Goal: Navigation & Orientation: Go to known website

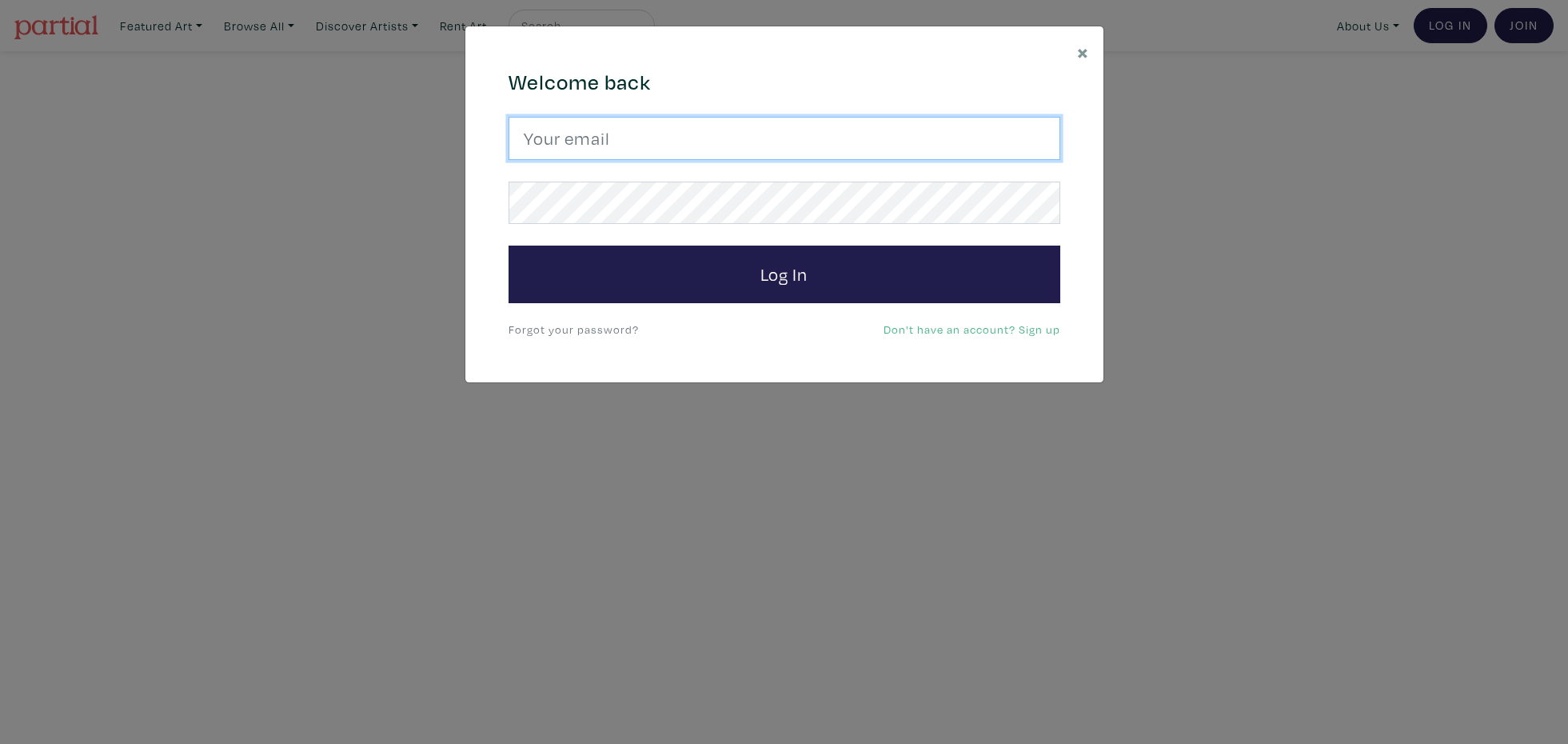
click at [643, 141] on input "email" at bounding box center [784, 138] width 551 height 43
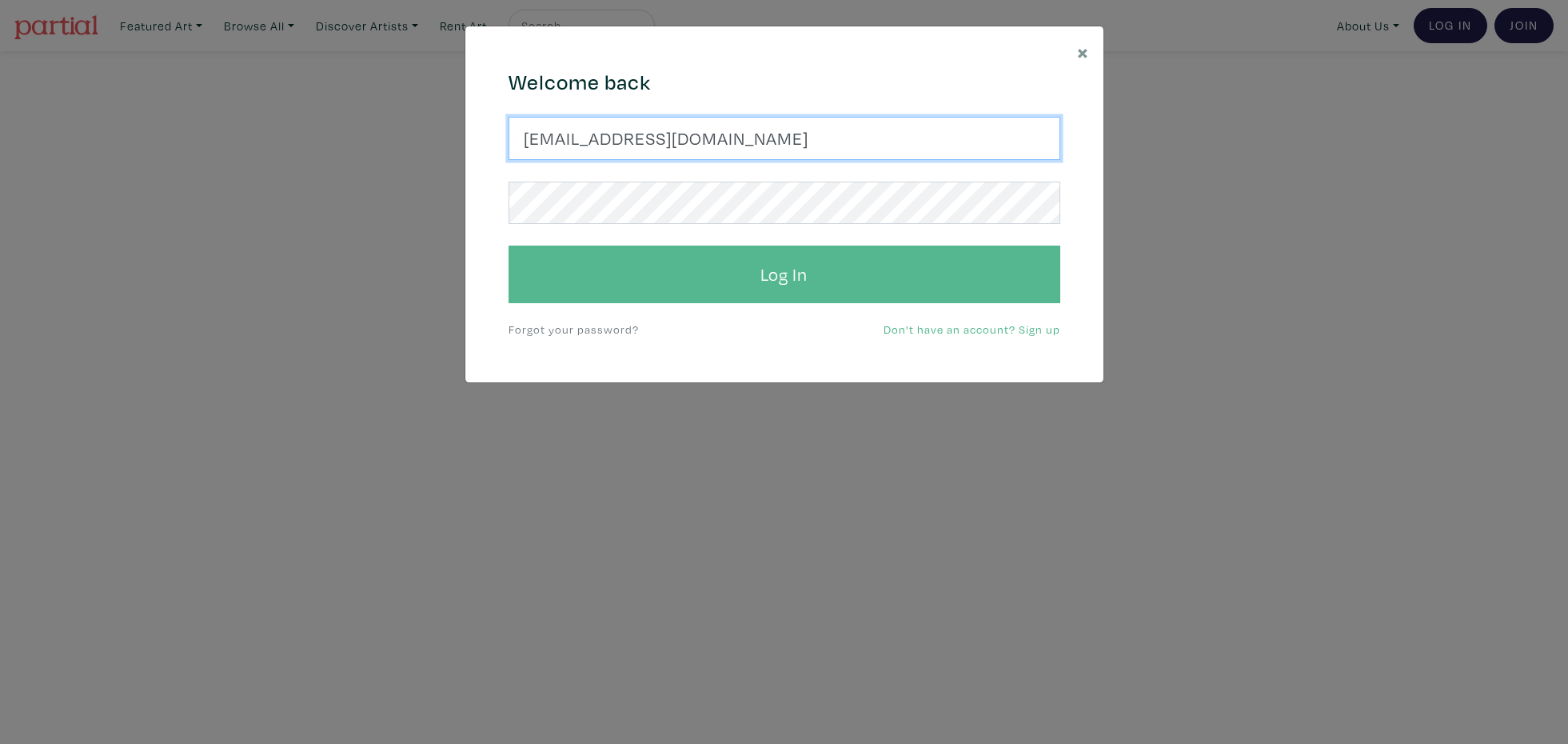
type input "mclean706@gmail.com"
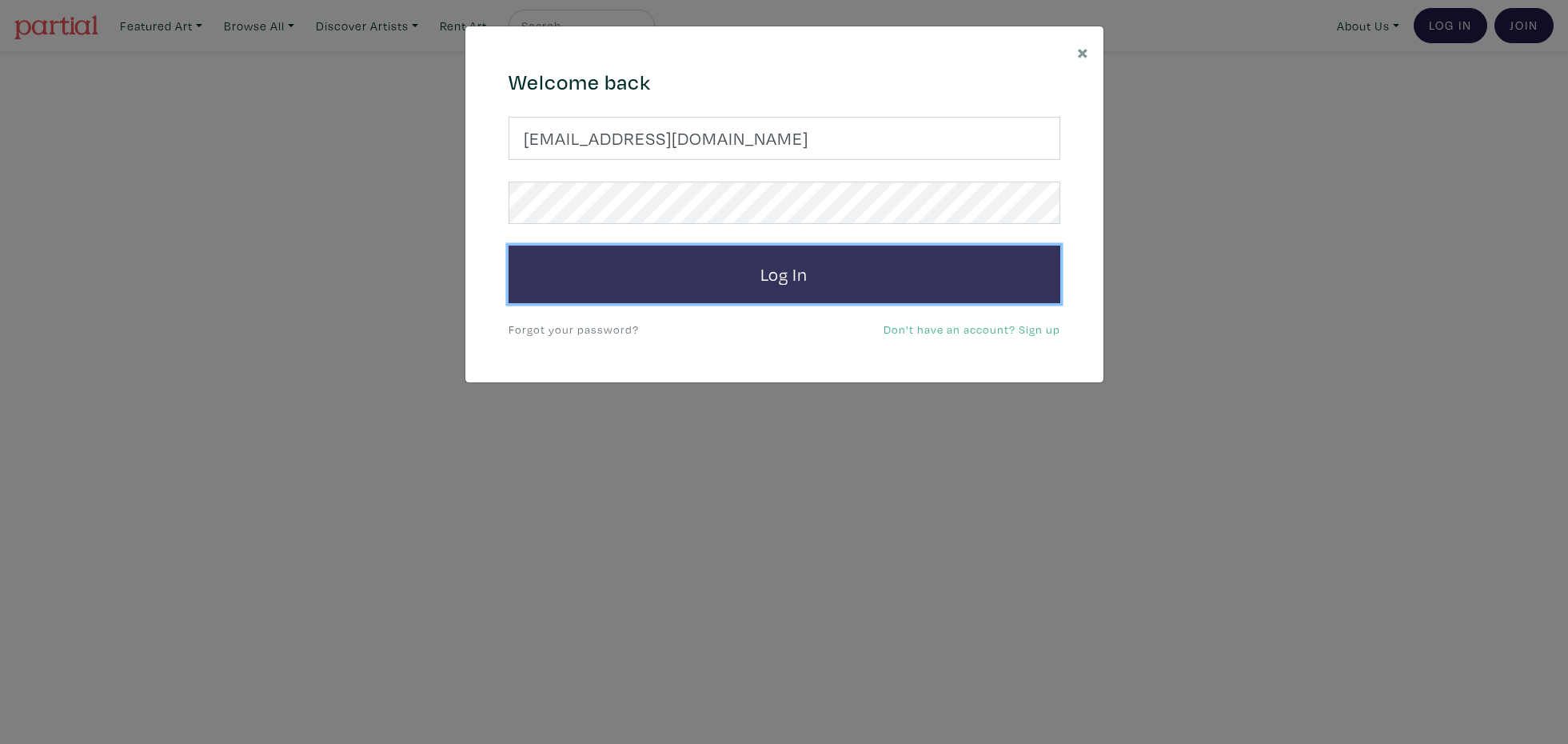
click at [753, 281] on button "Log In" at bounding box center [784, 274] width 551 height 58
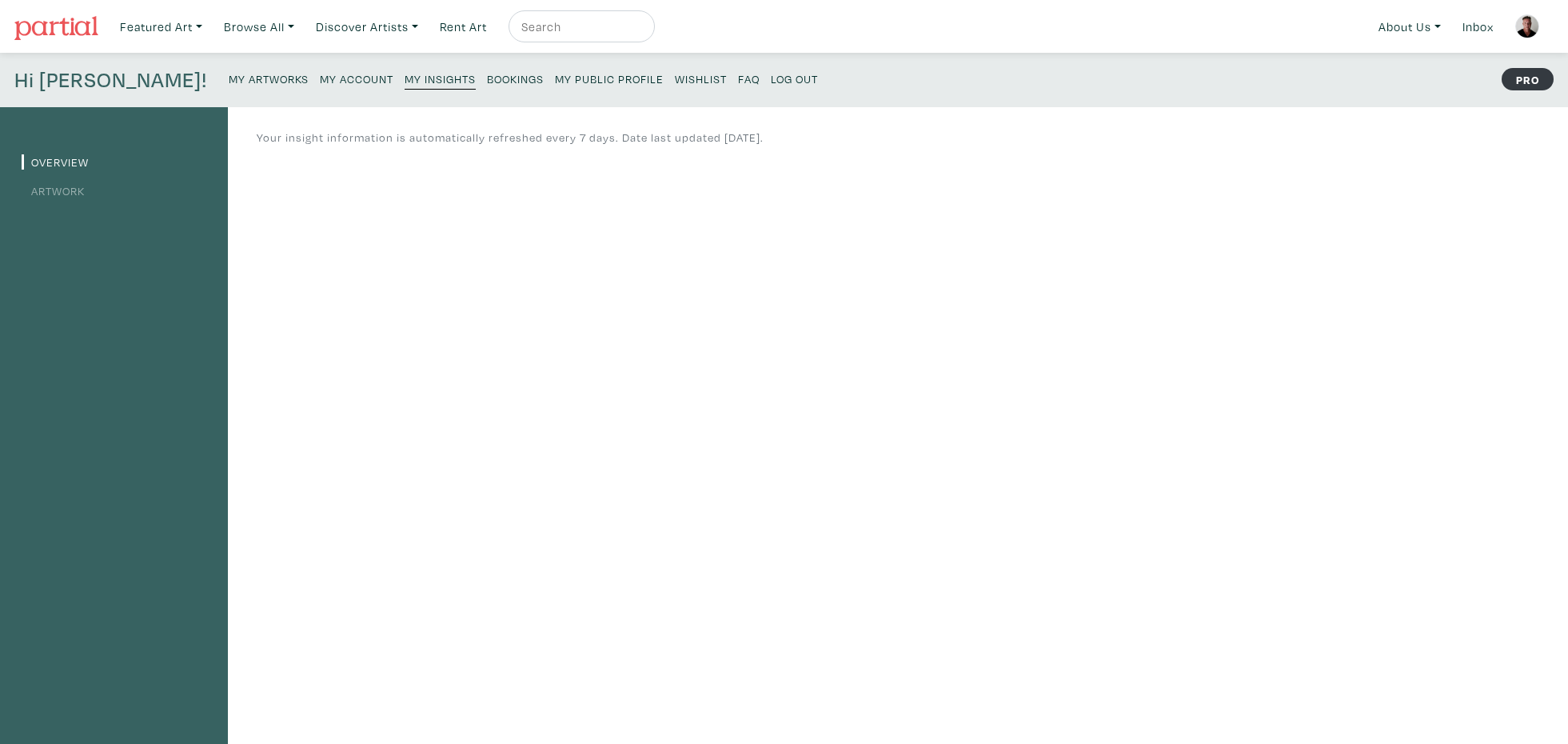
click at [555, 77] on small "My Public Profile" at bounding box center [609, 78] width 109 height 15
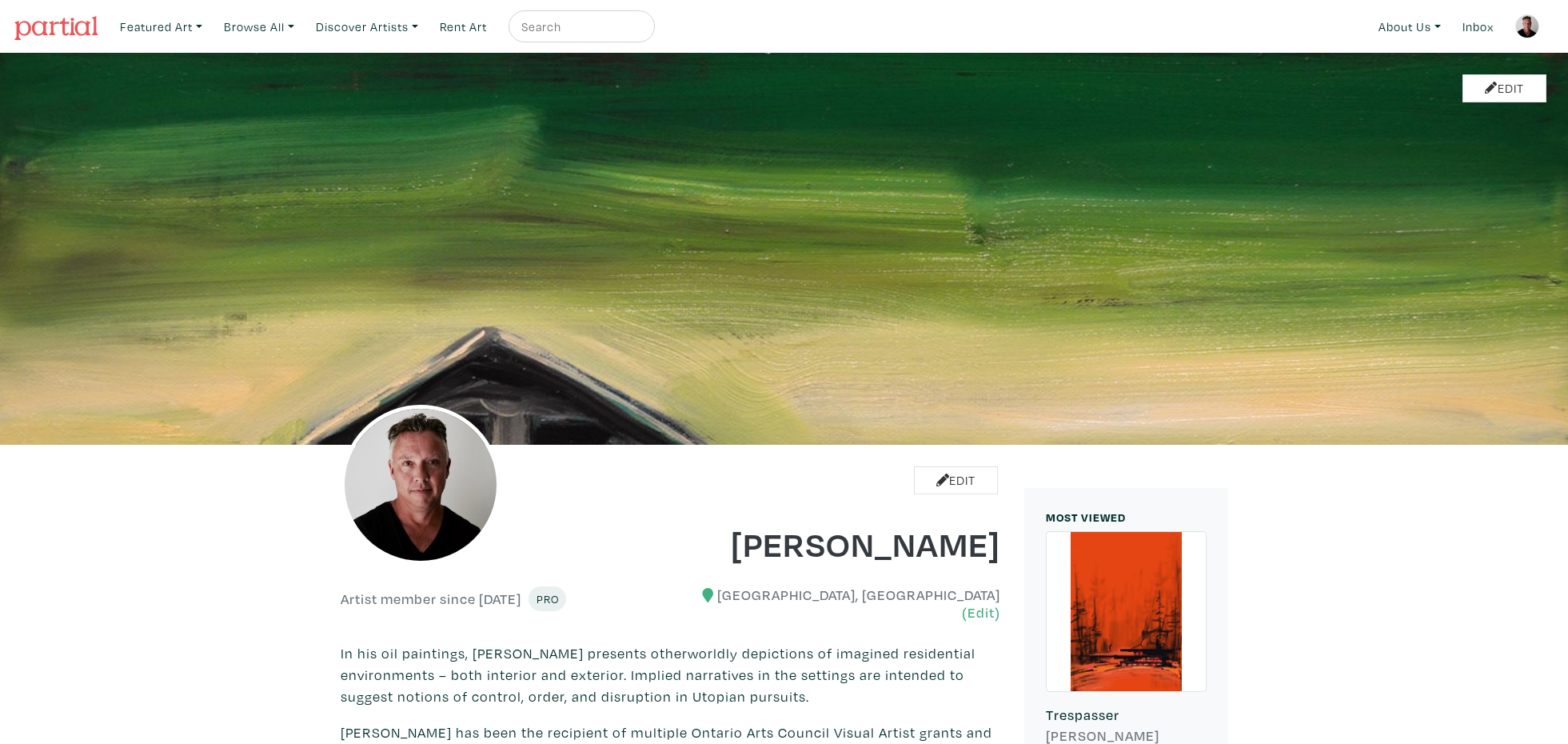
click at [49, 25] on img at bounding box center [56, 28] width 84 height 24
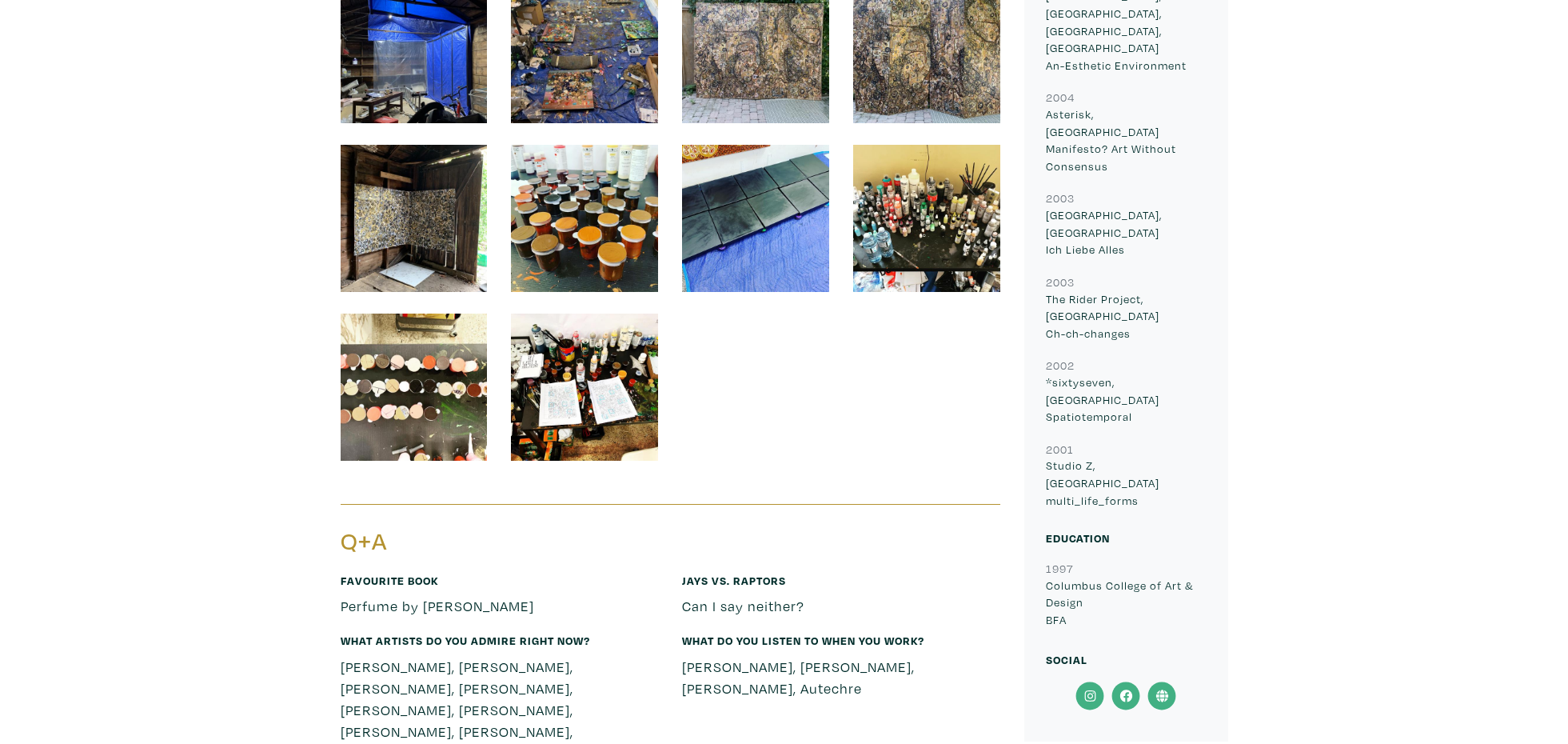
scroll to position [2604, 0]
